Goal: Task Accomplishment & Management: Use online tool/utility

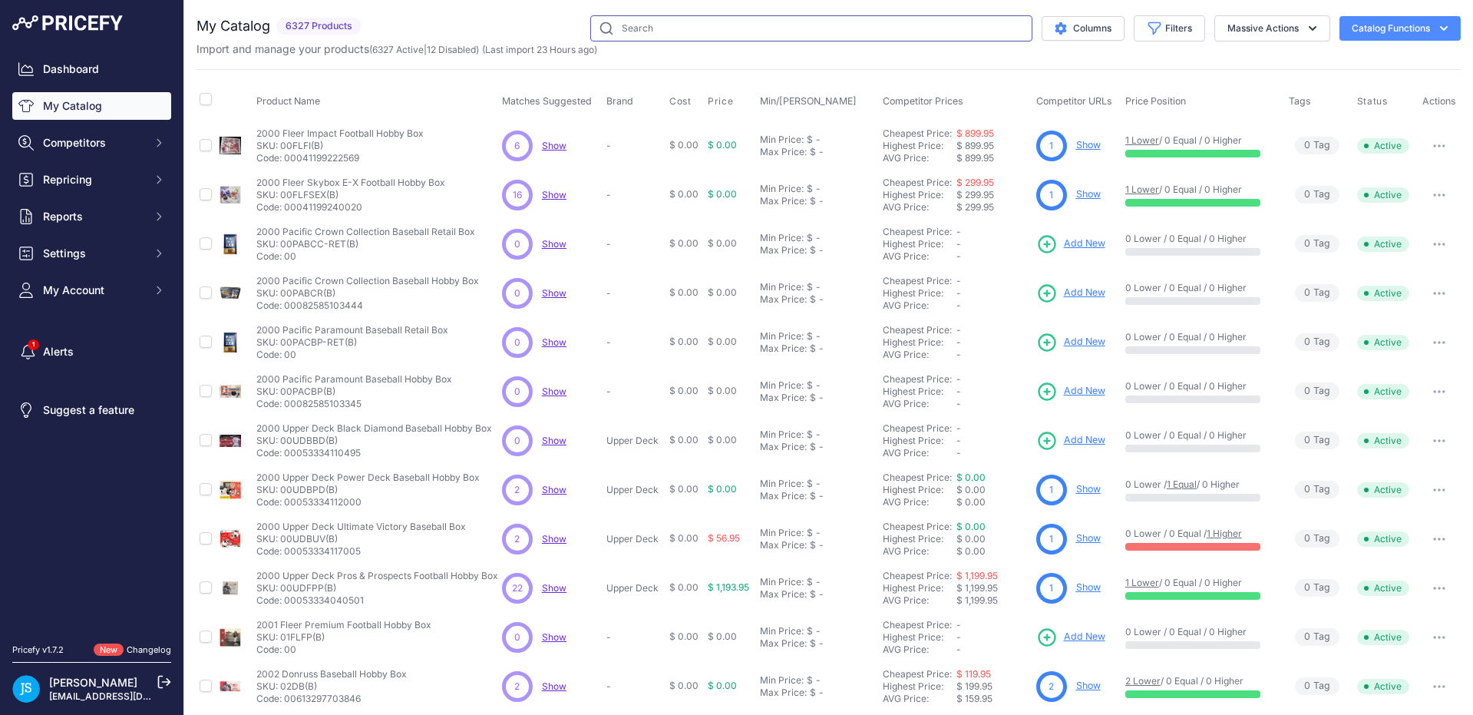
click at [645, 28] on input "text" at bounding box center [811, 28] width 442 height 26
paste input "Pokemon Scarlet & Violet Destined Rivals Checklane Blister Pack"
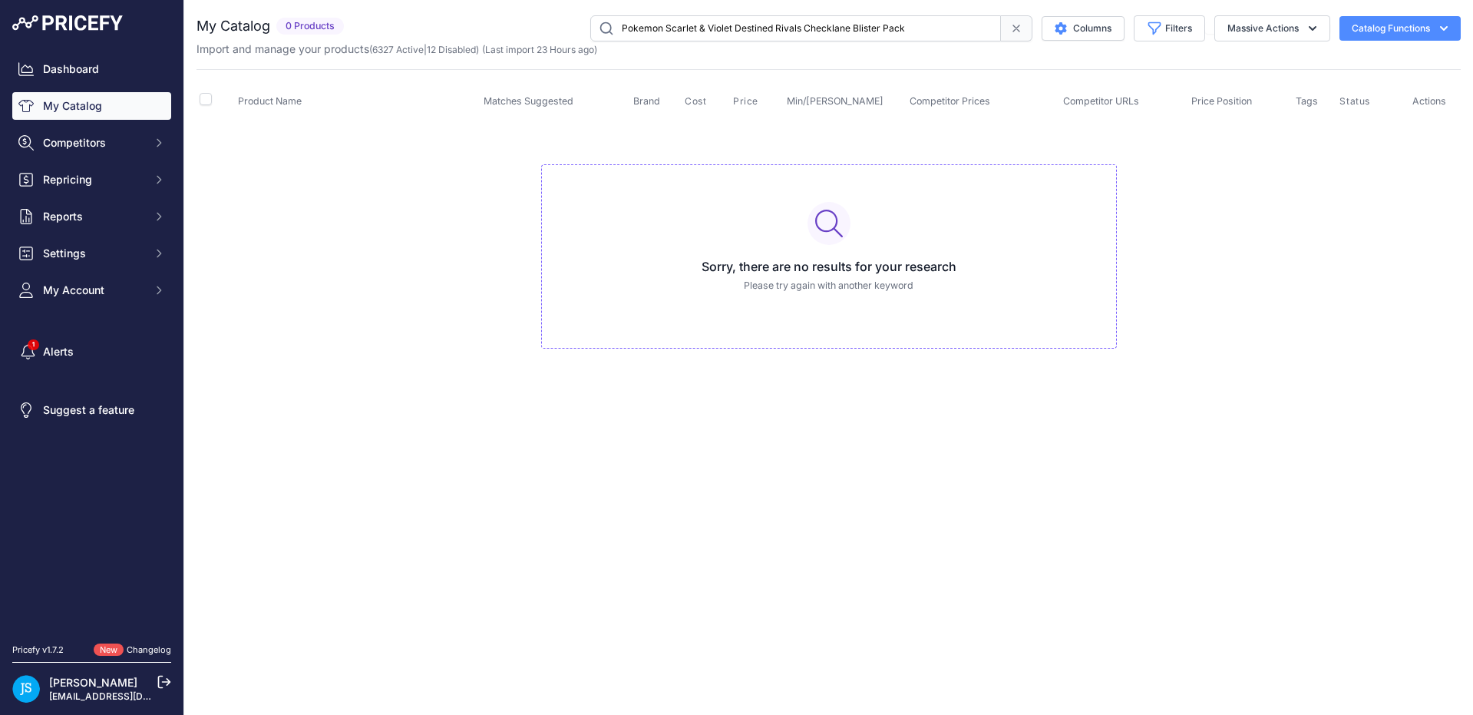
click at [898, 28] on input "Pokemon Scarlet & Violet Destined Rivals Checklane Blister Pack" at bounding box center [795, 28] width 411 height 26
click at [915, 28] on input "Pokemon Scarlet & Violet Destined Rivals Checklane Blister Pack" at bounding box center [795, 28] width 411 height 26
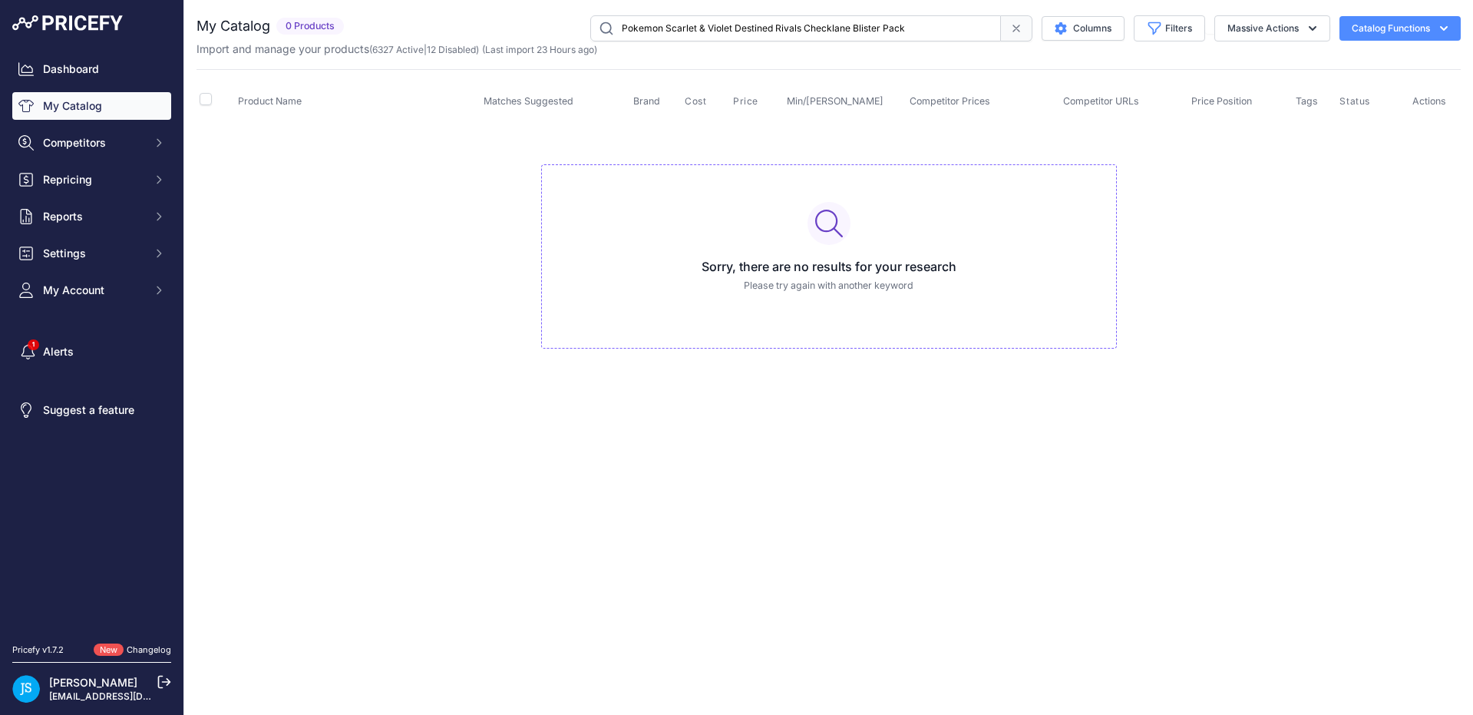
click at [854, 12] on div "You are not connected to the internet. My Catalog" at bounding box center [829, 197] width 1264 height 395
drag, startPoint x: 851, startPoint y: 28, endPoint x: 937, endPoint y: 36, distance: 86.4
click at [937, 36] on input "Pokemon Scarlet & Violet Destined Rivals Checklane Blister Pack" at bounding box center [795, 28] width 411 height 26
type input "Pokemon Scarlet & Violet Destined Rivals Checklane"
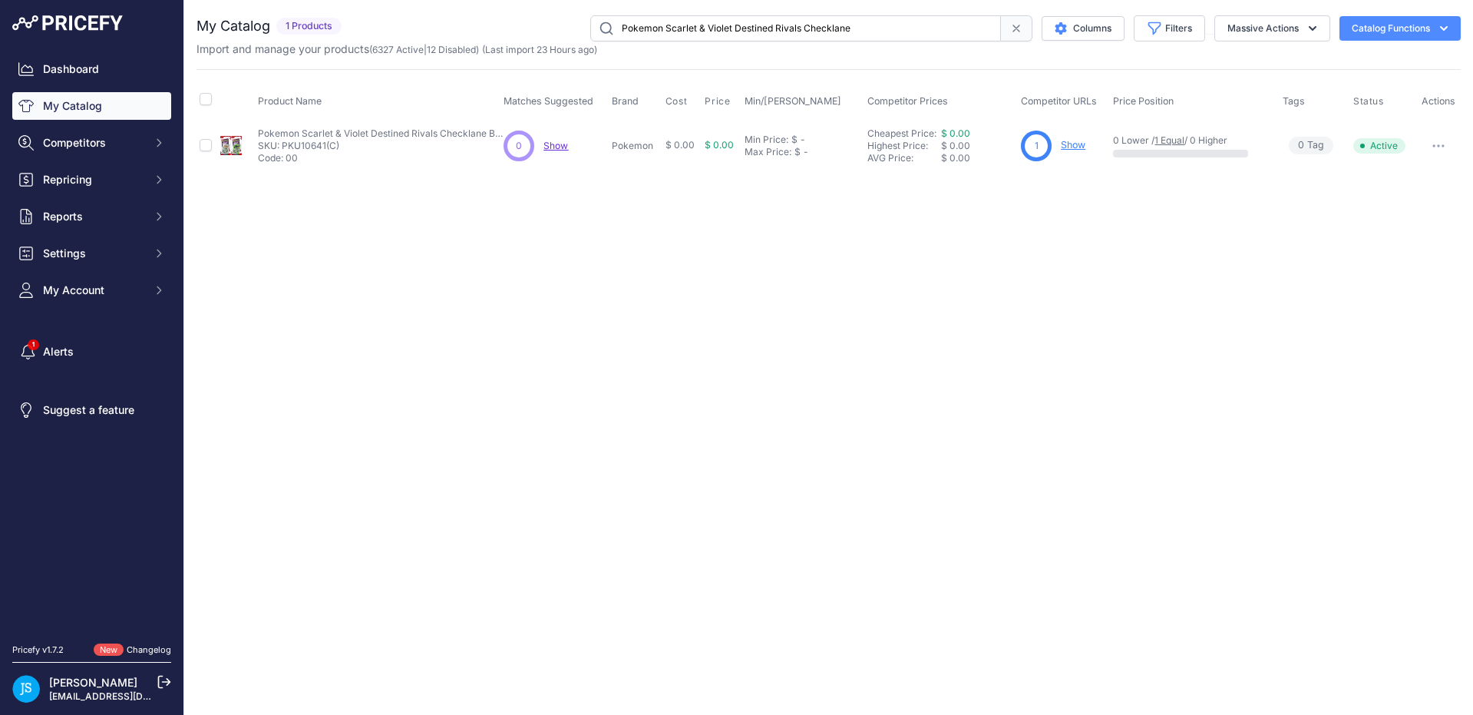
click at [1410, 35] on button "Catalog Functions" at bounding box center [1400, 28] width 121 height 25
click at [1429, 27] on button "Catalog Functions" at bounding box center [1400, 28] width 121 height 25
click at [1294, 30] on button "Massive Actions" at bounding box center [1272, 28] width 116 height 26
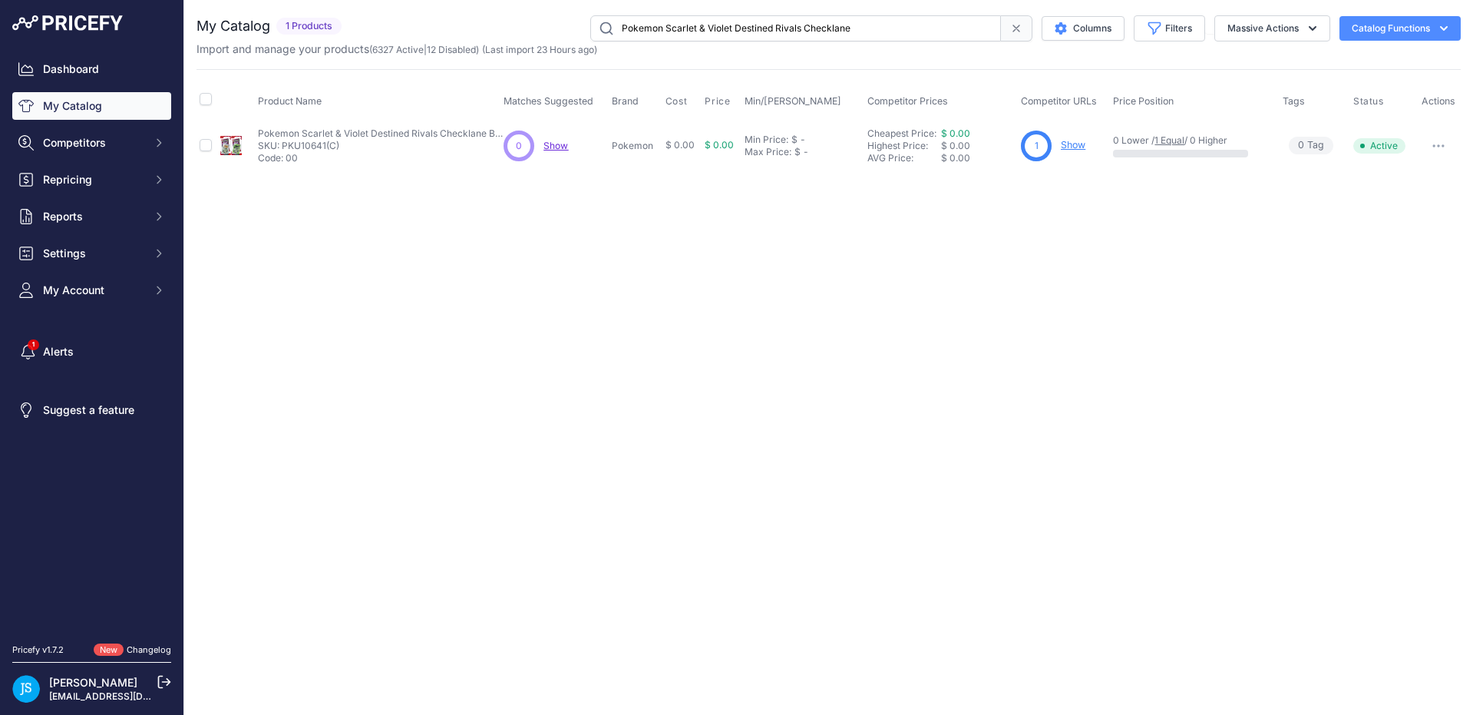
click at [583, 344] on div "Close You are not connected to the internet." at bounding box center [828, 357] width 1289 height 715
click at [111, 106] on link "My Catalog" at bounding box center [91, 106] width 159 height 28
click at [66, 69] on link "Dashboard" at bounding box center [91, 69] width 159 height 28
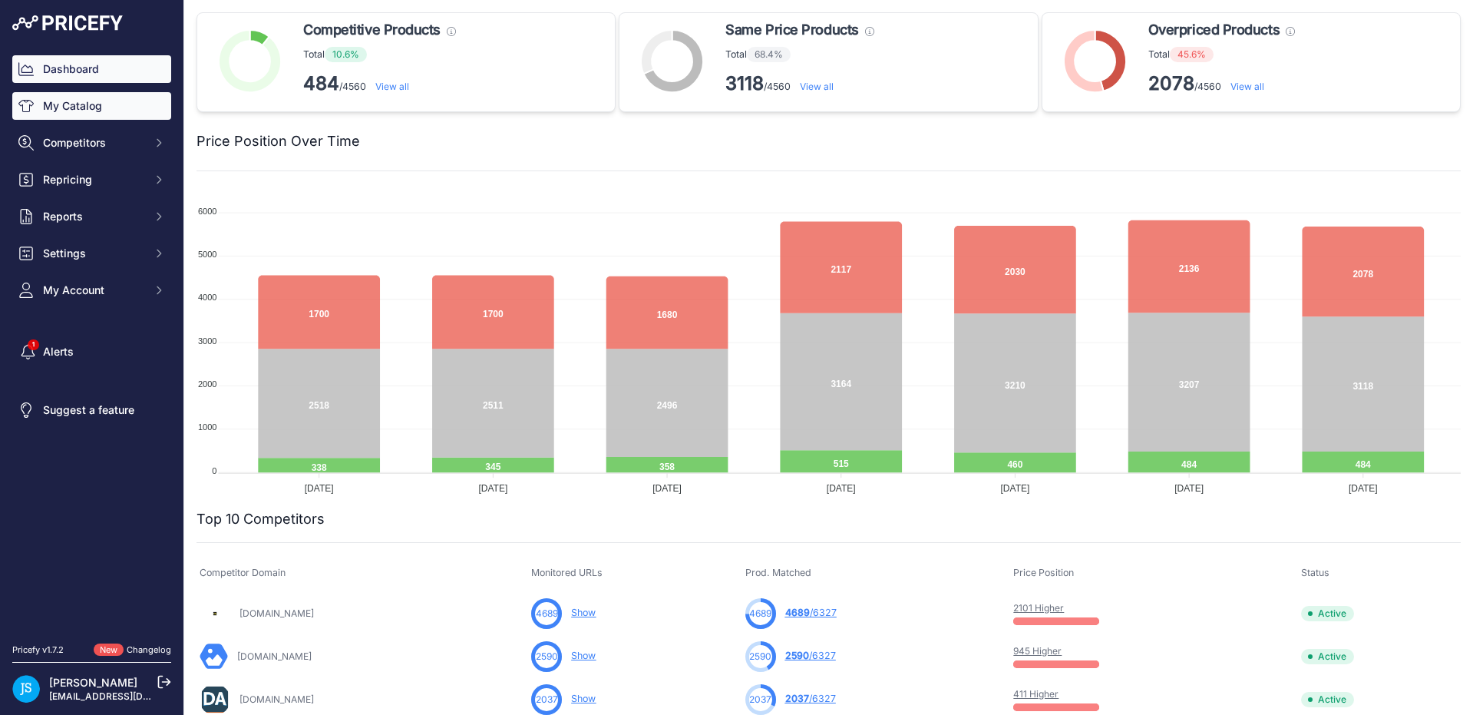
click at [68, 111] on link "My Catalog" at bounding box center [91, 106] width 159 height 28
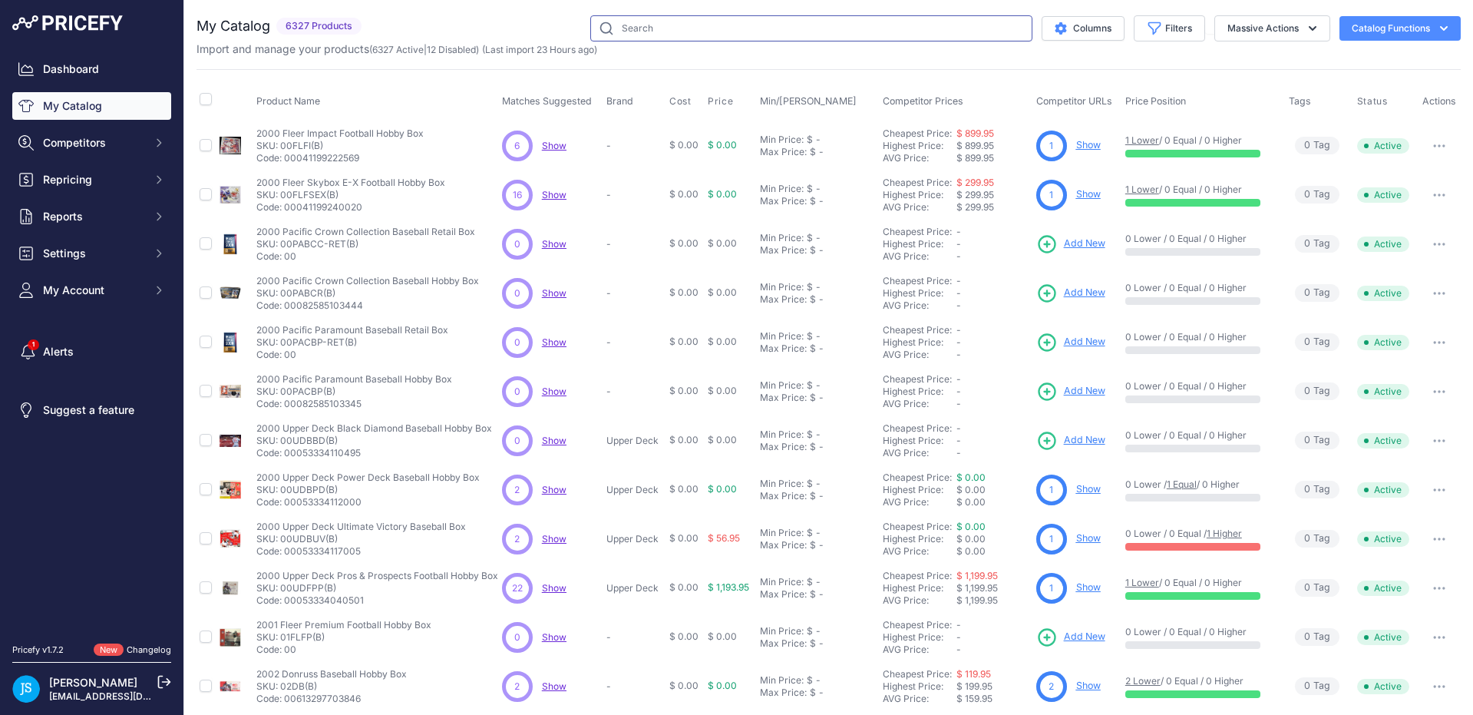
click at [781, 31] on input "text" at bounding box center [811, 28] width 442 height 26
click at [1450, 32] on icon "button" at bounding box center [1443, 28] width 15 height 15
click at [1376, 68] on div "Import Additional Info" at bounding box center [1373, 61] width 172 height 28
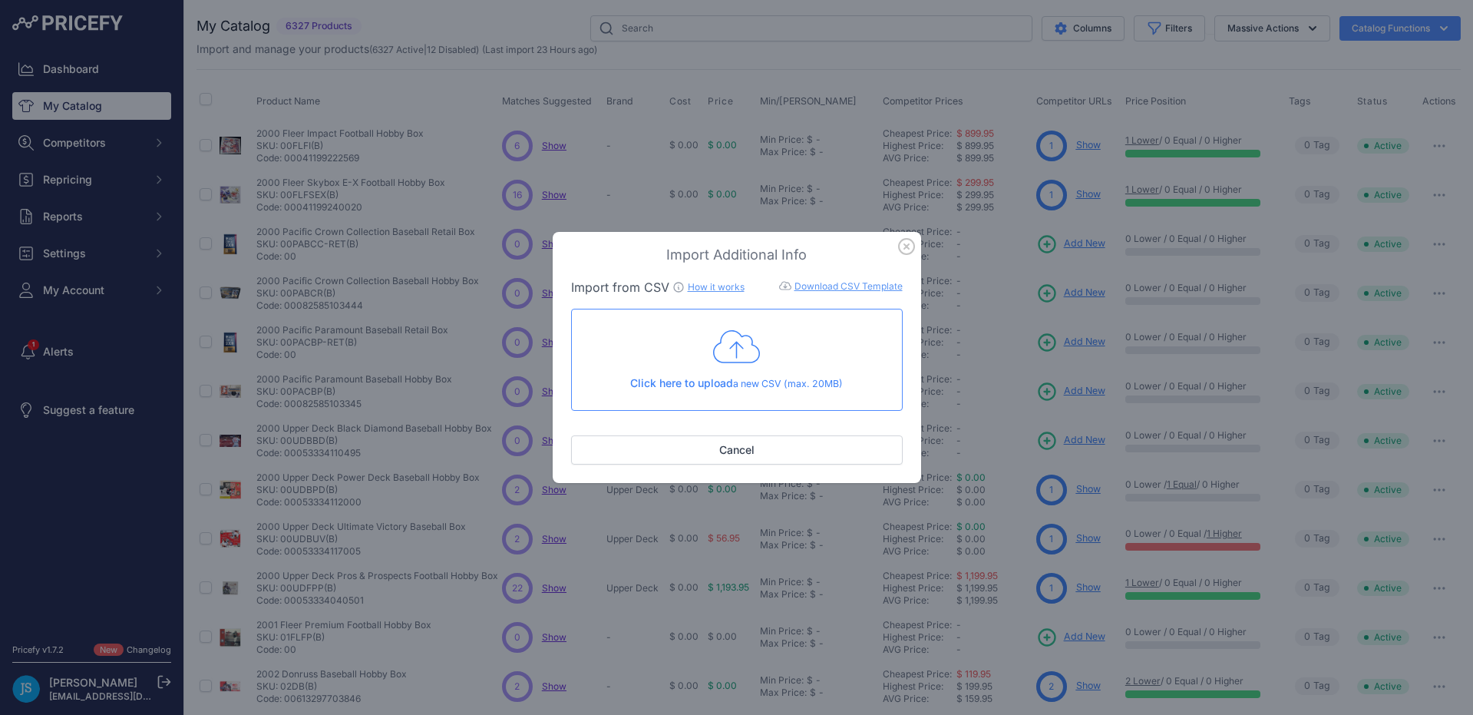
click at [907, 242] on icon "button" at bounding box center [906, 246] width 17 height 17
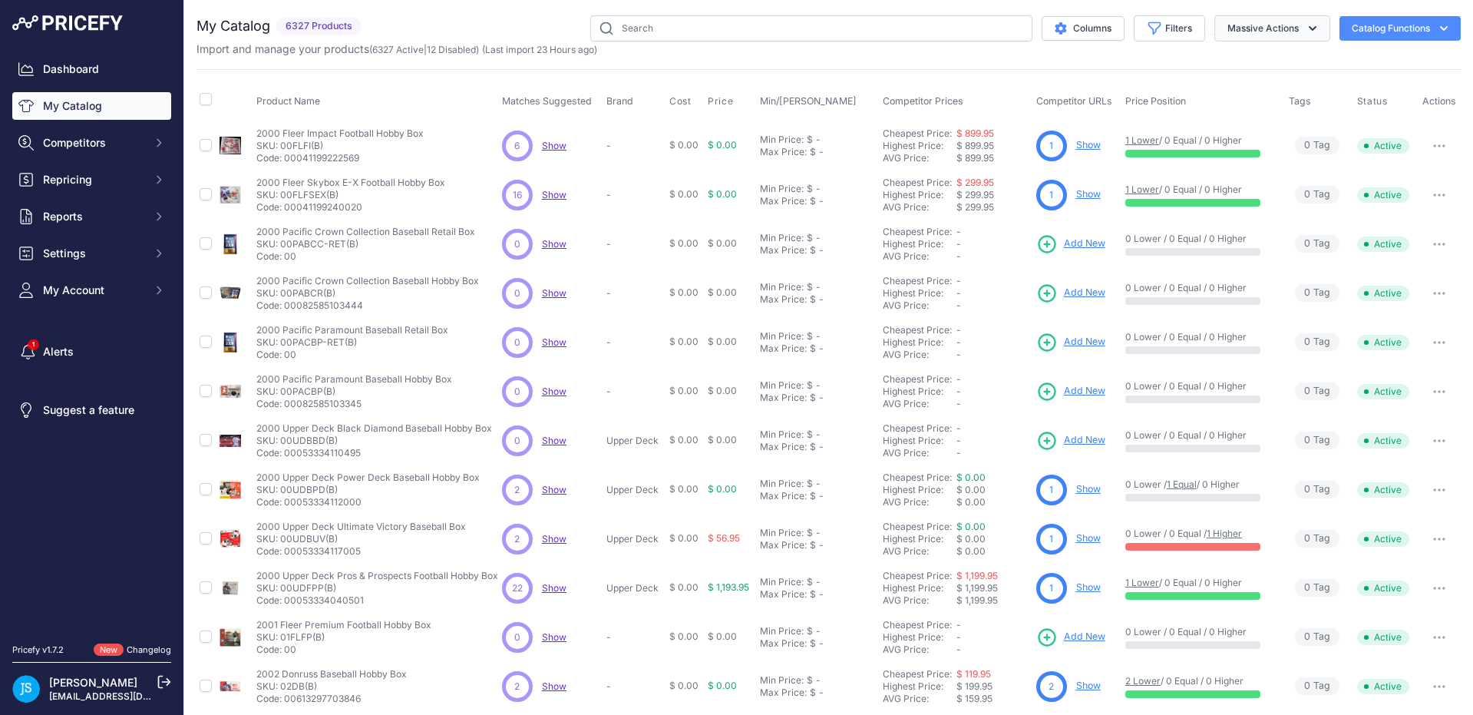
click at [1308, 25] on icon "button" at bounding box center [1312, 28] width 15 height 15
click at [927, 34] on input "text" at bounding box center [811, 28] width 442 height 26
paste input "Pokemon Scarlet & Violet Destined Rivals Checklane Blister Pack"
type input "Pokemon Scarlet & Violet Destined Rivals Checklane"
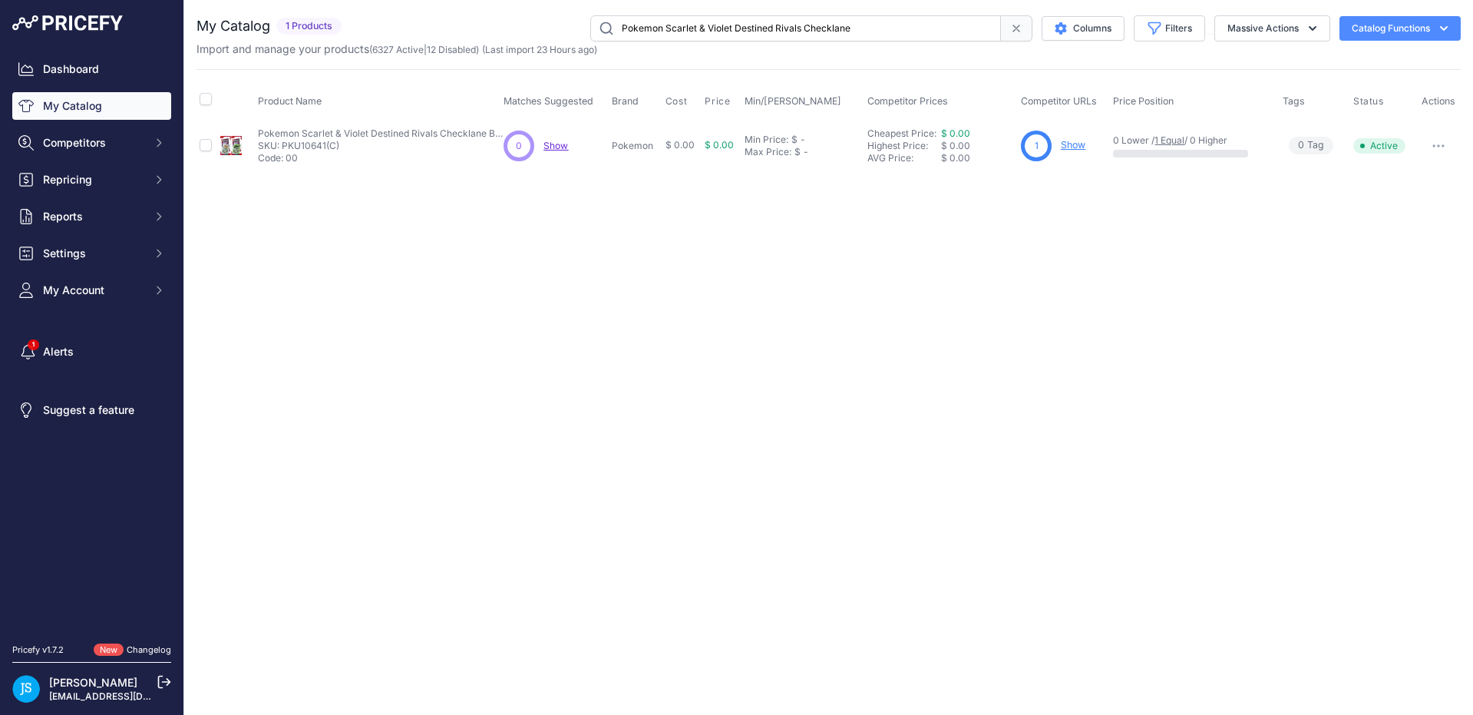
click at [1438, 145] on icon "button" at bounding box center [1439, 146] width 2 height 2
click at [1074, 141] on link "Show" at bounding box center [1073, 145] width 25 height 12
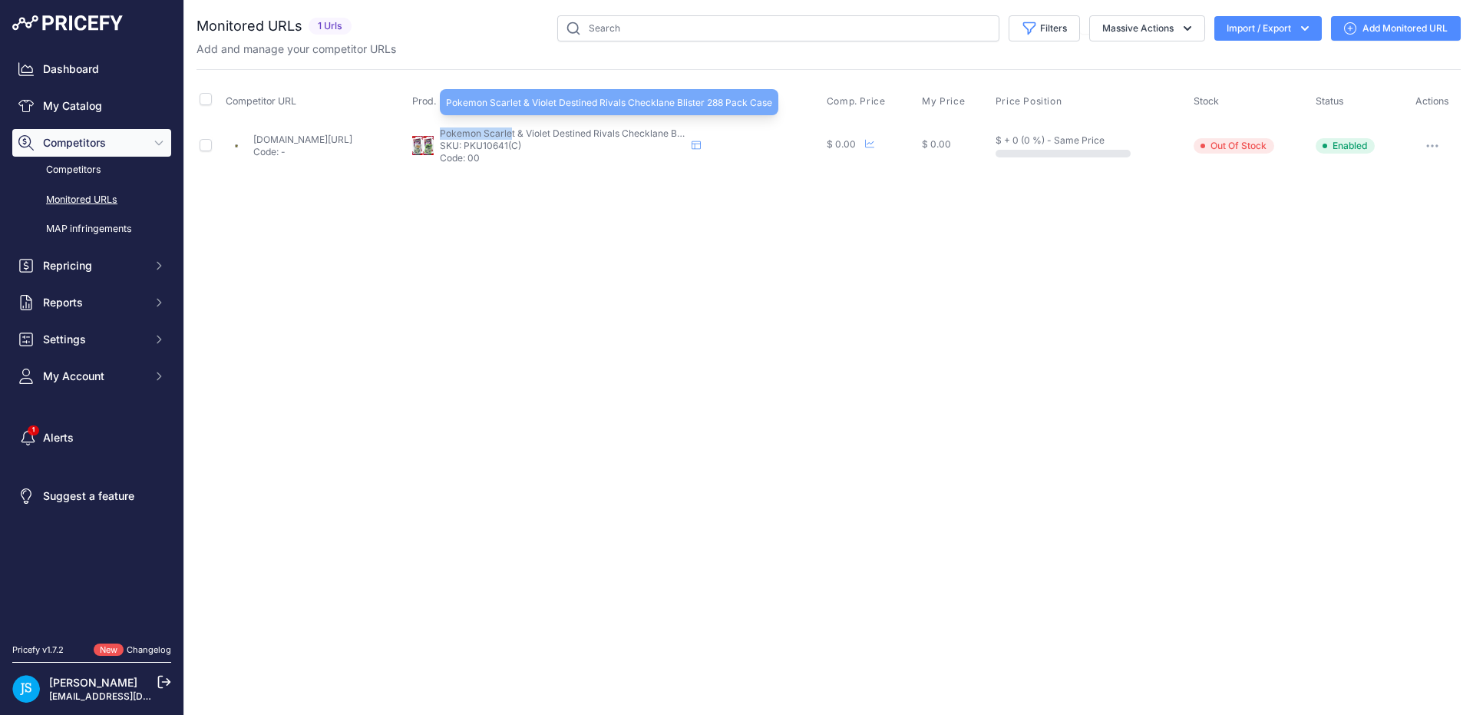
drag, startPoint x: 507, startPoint y: 132, endPoint x: 574, endPoint y: 132, distance: 66.8
click at [574, 132] on span "Pokemon Scarlet & Violet Destined Rivals Checklane Blister 288 Pack Case" at bounding box center [603, 133] width 326 height 12
